Goal: Task Accomplishment & Management: Manage account settings

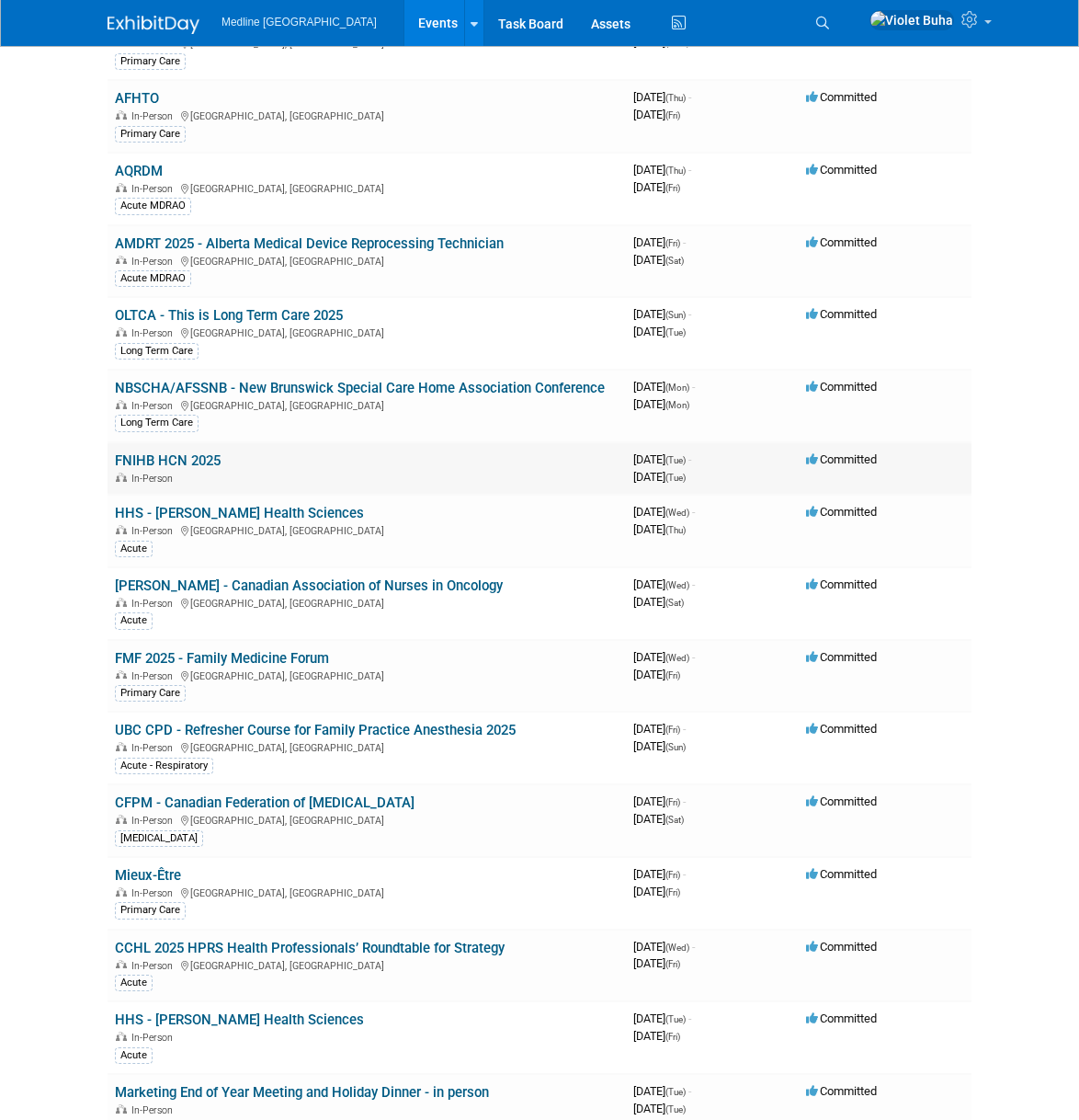
scroll to position [565, 0]
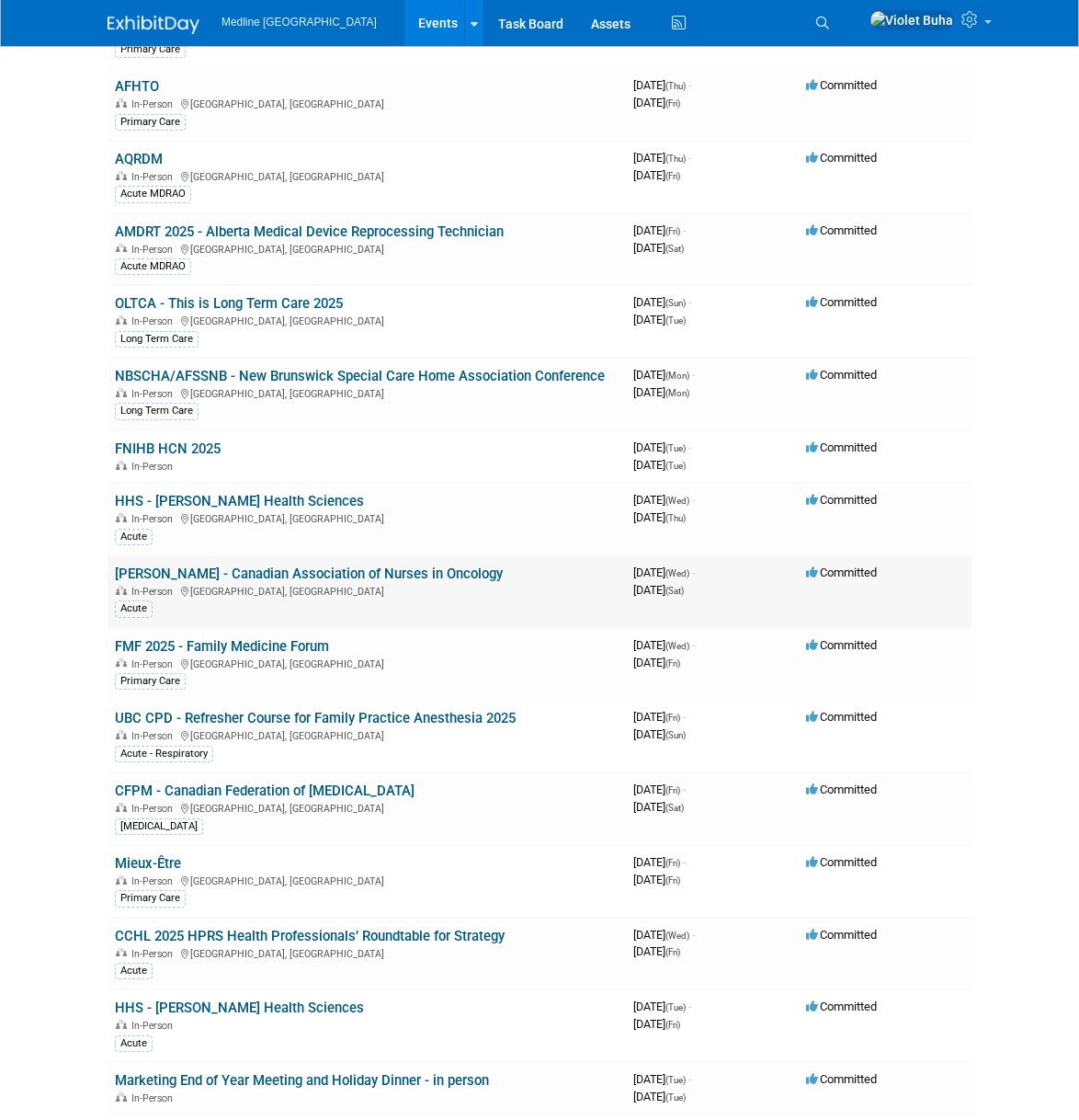
click at [190, 574] on link "[PERSON_NAME] - Canadian Association of Nurses in Oncology" at bounding box center [308, 573] width 388 height 16
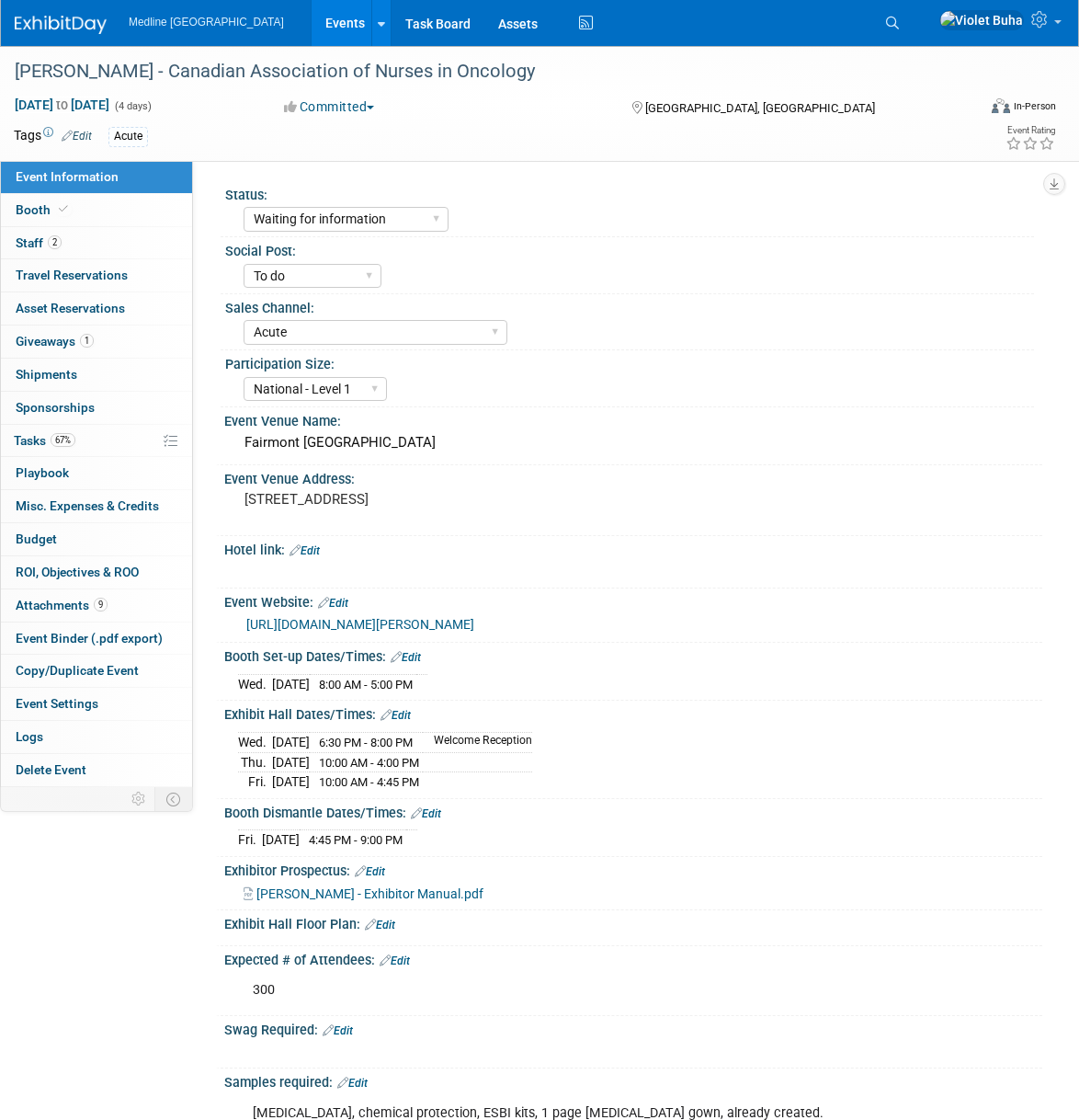
select select "Waiting for information"
select select "To do"
select select "Acute"
select select "National - Level 1"
click at [44, 438] on span "Tasks 67%" at bounding box center [44, 439] width 61 height 14
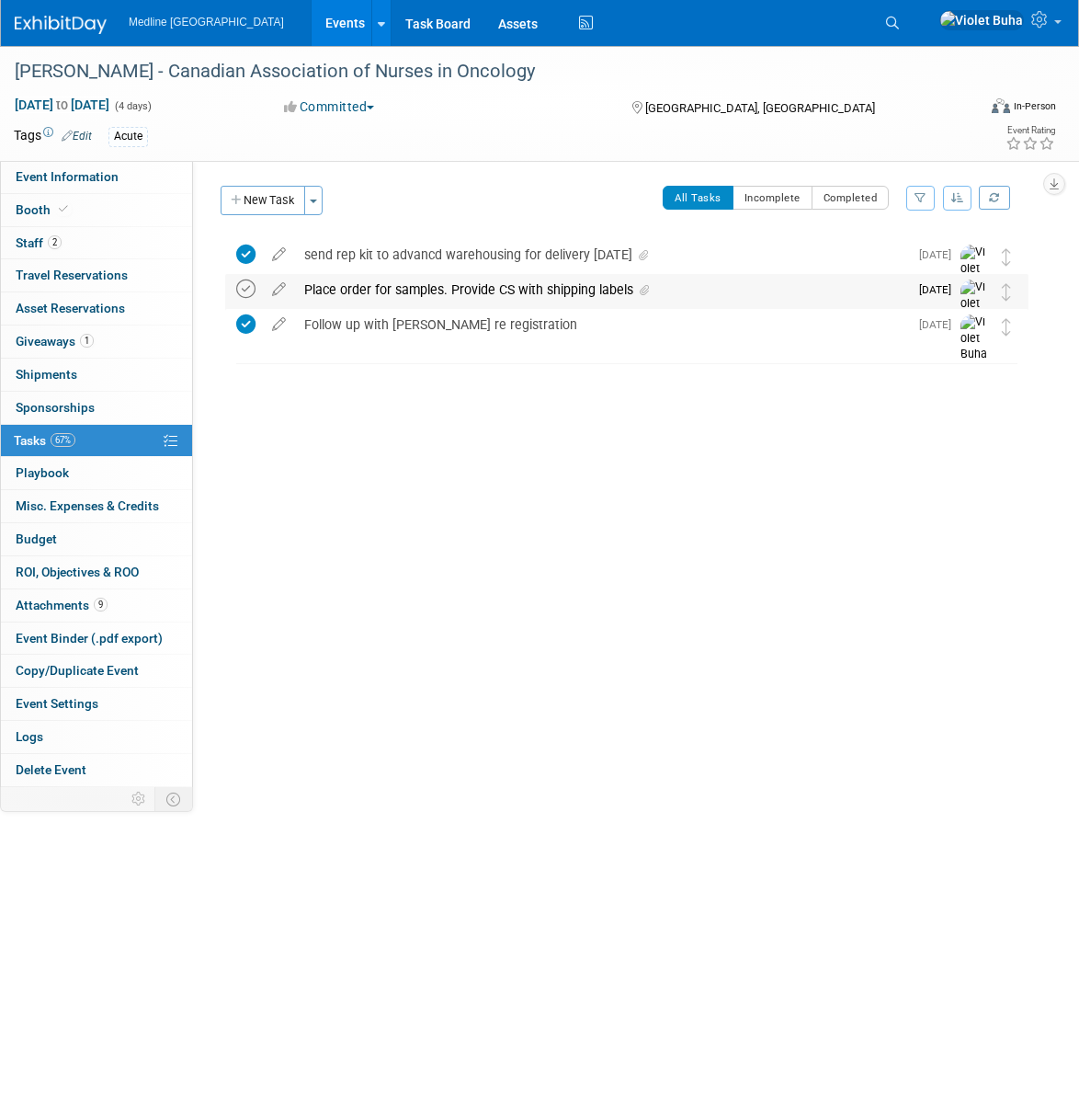
click at [241, 287] on icon at bounding box center [245, 289] width 19 height 19
click at [414, 288] on div "Place order for samples. Provide CS with shipping labels" at bounding box center [602, 289] width 613 height 32
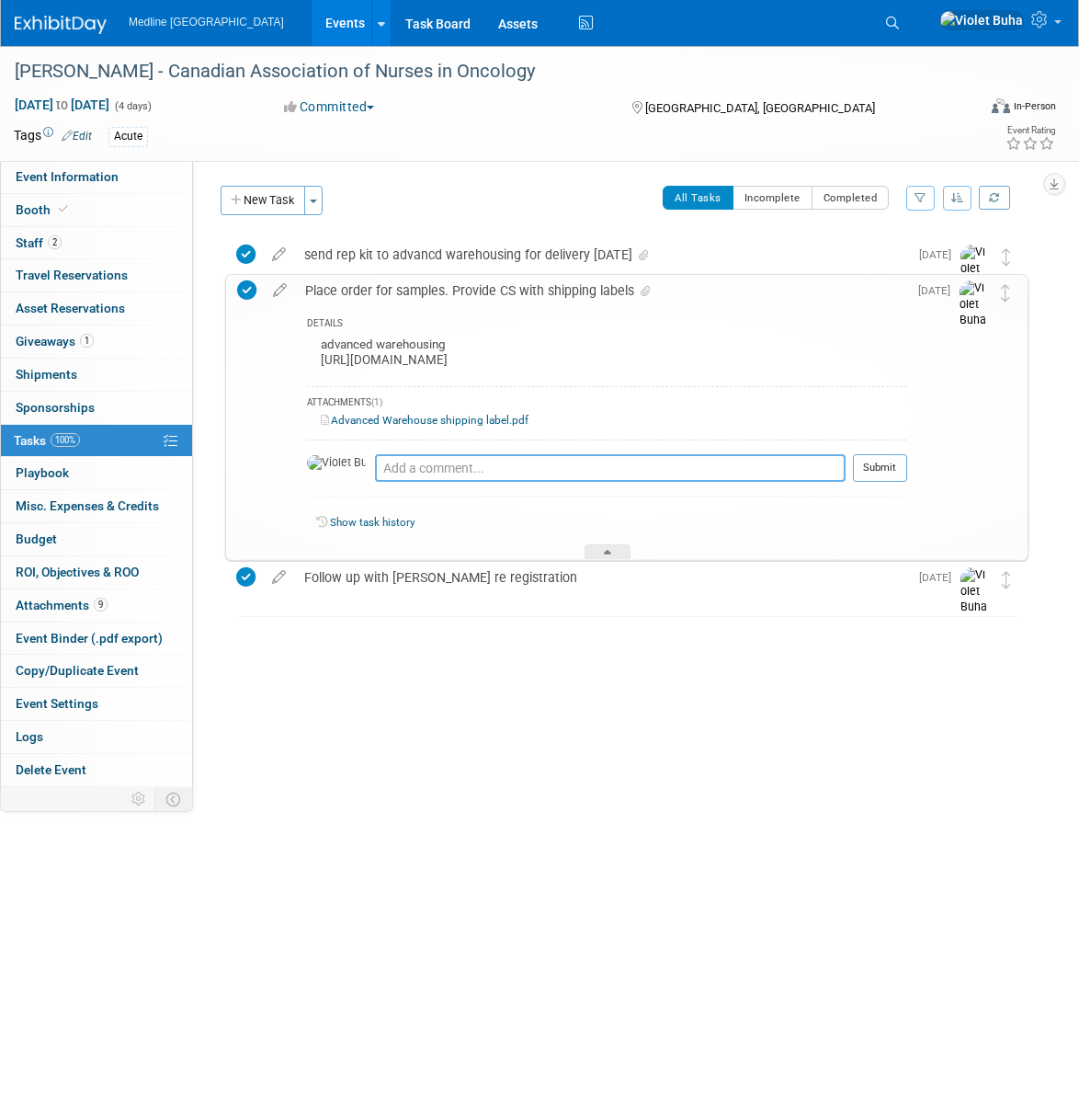
click at [445, 473] on textarea at bounding box center [610, 468] width 471 height 28
type textarea "order placed [DATE]"
click at [447, 671] on div "[PERSON_NAME] - Canadian Association of Nurses in Oncology [GEOGRAPHIC_DATA], […" at bounding box center [618, 453] width 822 height 438
click at [891, 469] on button "Submit" at bounding box center [879, 468] width 54 height 28
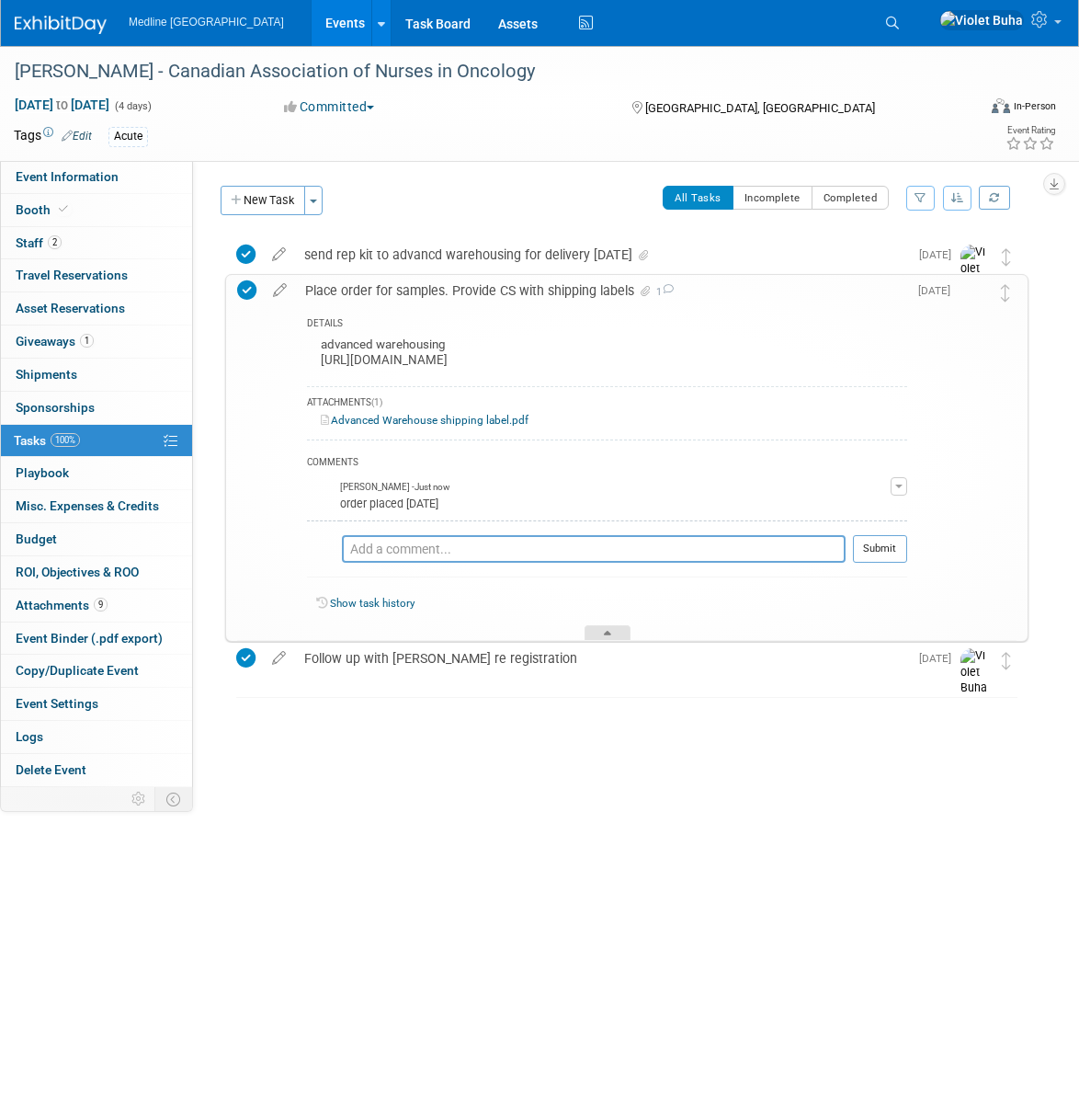
click at [609, 635] on icon at bounding box center [607, 636] width 8 height 11
